Goal: Information Seeking & Learning: Learn about a topic

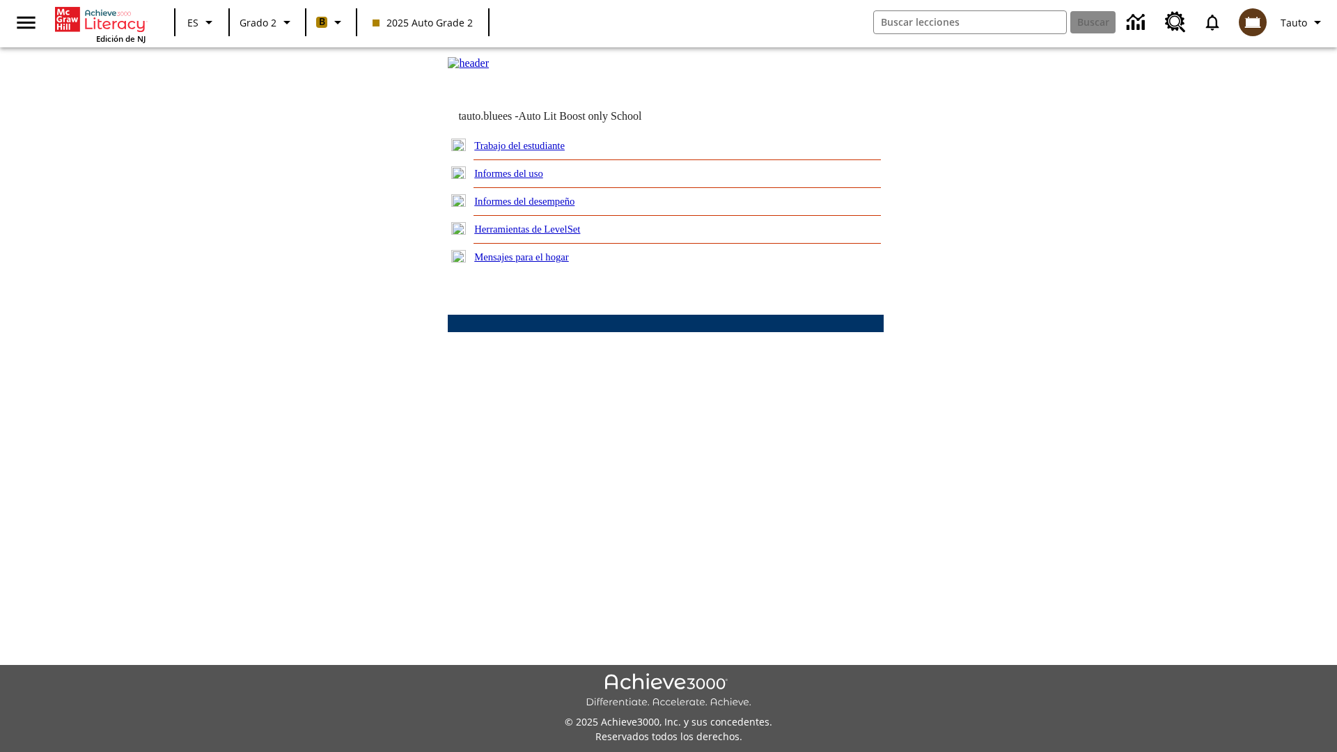
click at [543, 207] on link "Informes del desempeño" at bounding box center [524, 201] width 100 height 11
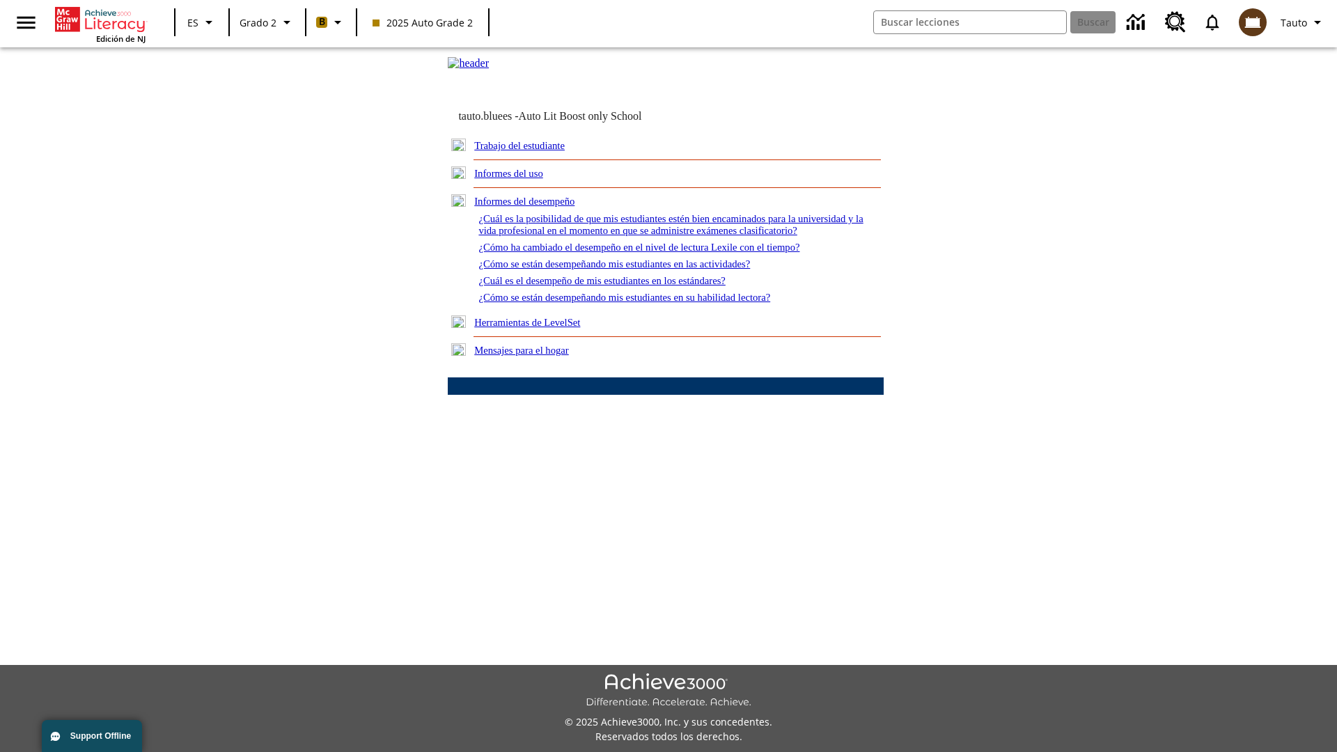
click at [636, 269] on link "¿Cómo se están desempeñando mis estudiantes en las actividades?" at bounding box center [613, 263] width 271 height 11
